Goal: Find contact information

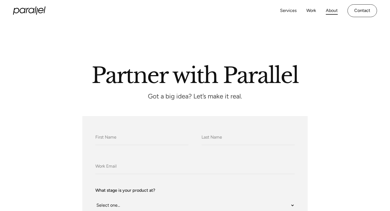
click at [332, 10] on link "About" at bounding box center [332, 11] width 12 height 8
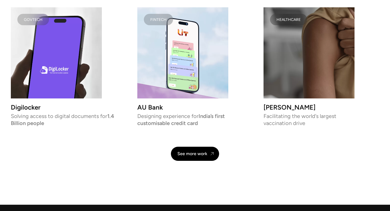
scroll to position [1292, 0]
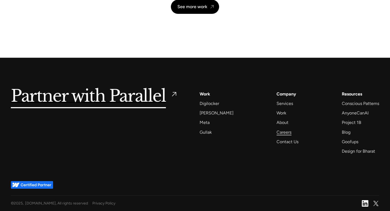
click at [277, 133] on div "Careers" at bounding box center [284, 131] width 15 height 7
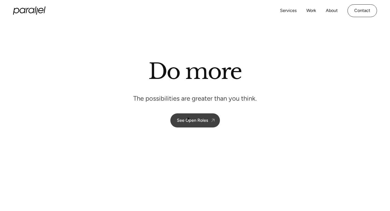
click at [189, 117] on link "See Open Roles" at bounding box center [195, 120] width 50 height 14
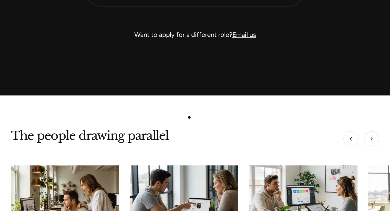
scroll to position [1661, 0]
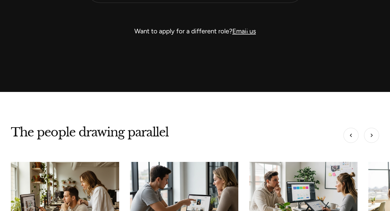
click at [247, 30] on link "Email us" at bounding box center [245, 31] width 24 height 8
